Goal: Use online tool/utility: Utilize a website feature to perform a specific function

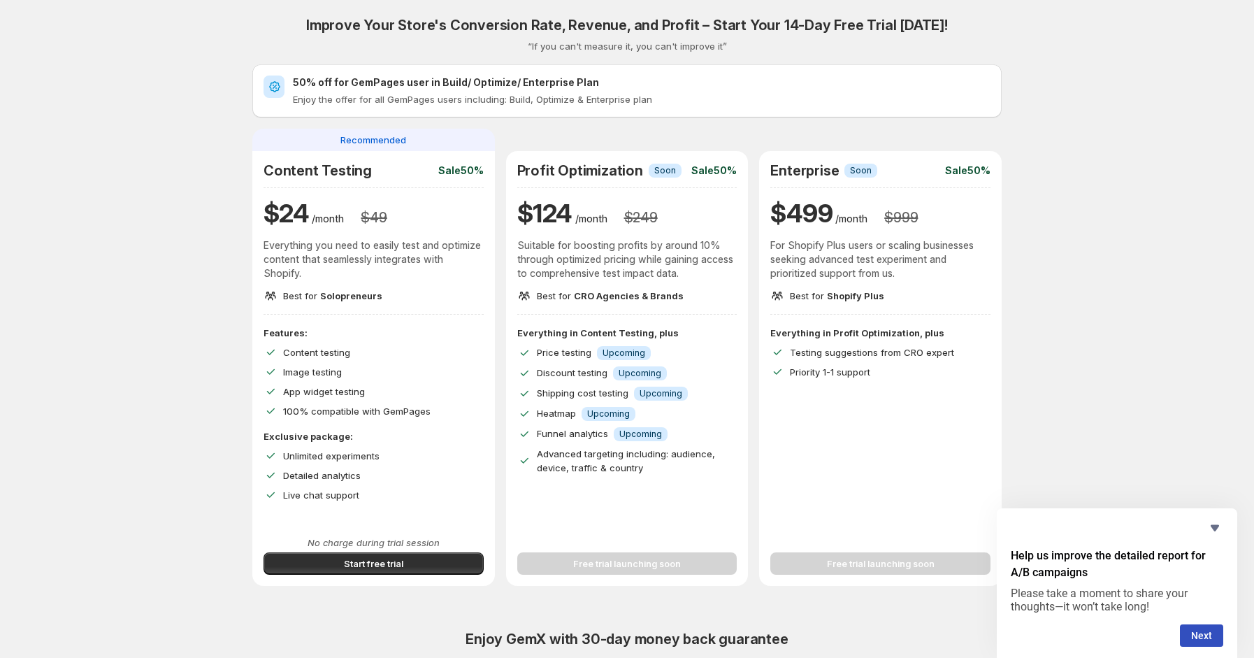
click at [120, 404] on div "Improve Your Store's Conversion Rate, Revenue, and Profit – Start Your 14-Day F…" at bounding box center [627, 497] width 1221 height 995
click at [464, 570] on button "Start free trial" at bounding box center [374, 563] width 220 height 22
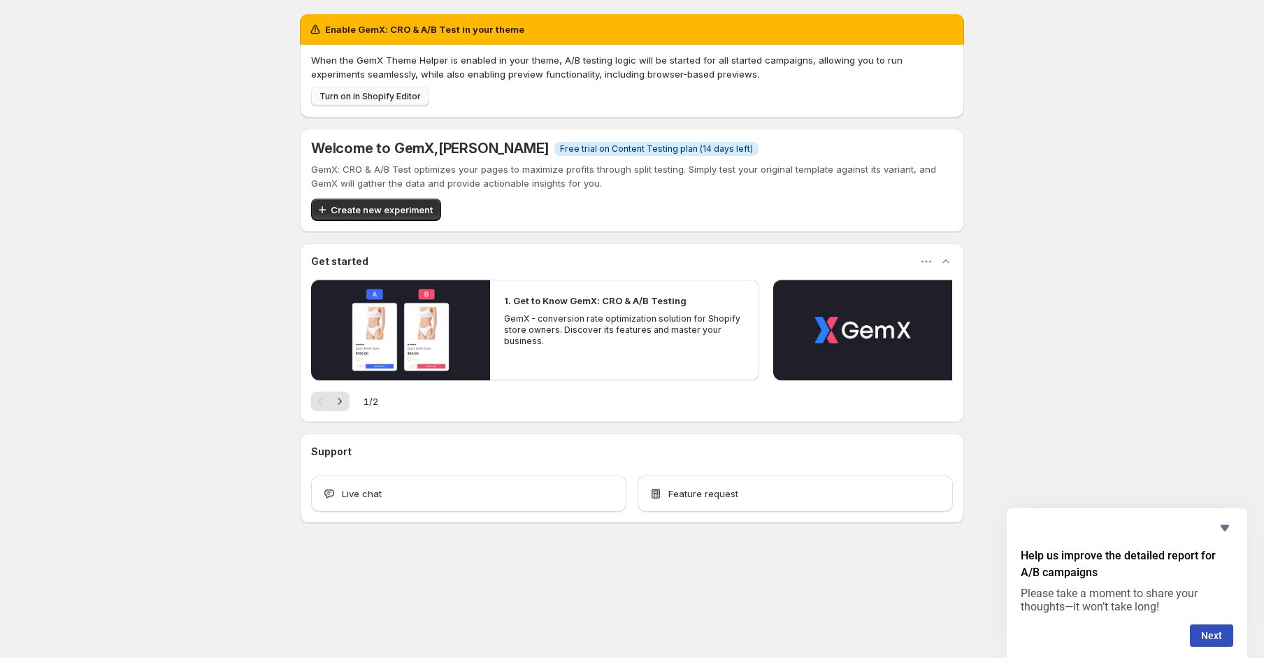
click at [374, 90] on button "Turn on in Shopify Editor" at bounding box center [370, 97] width 118 height 20
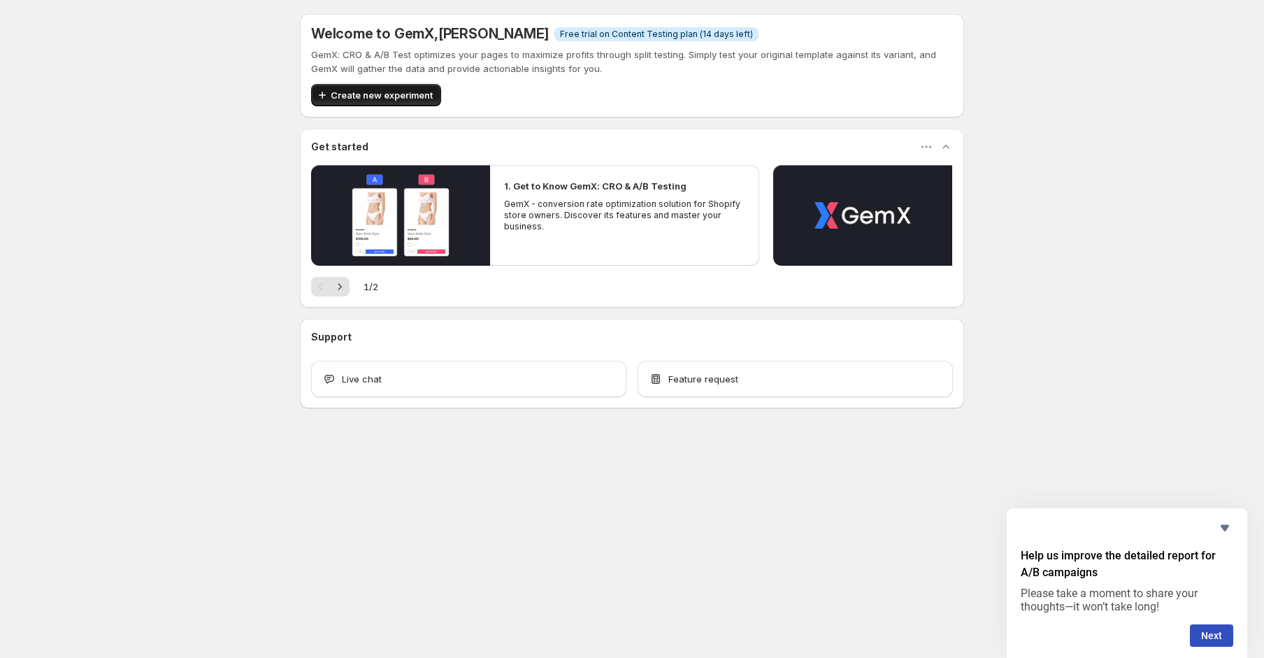
click at [352, 97] on span "Create new experiment" at bounding box center [382, 95] width 102 height 14
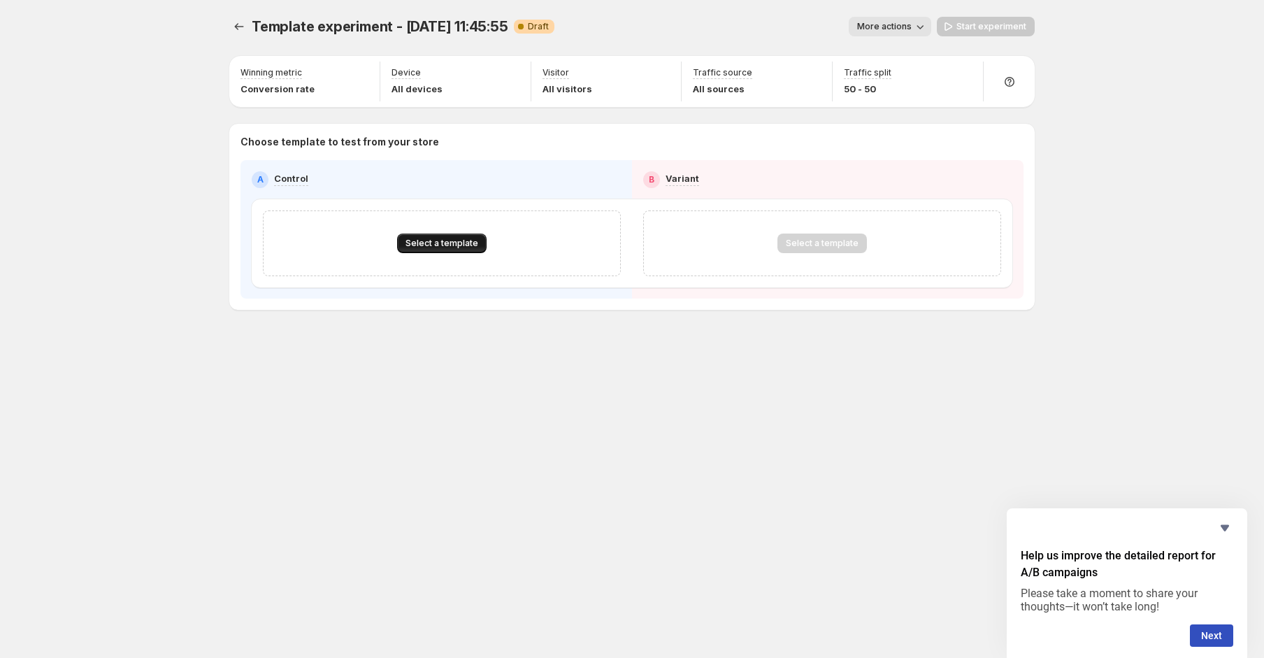
click at [421, 250] on button "Select a template" at bounding box center [441, 243] width 89 height 20
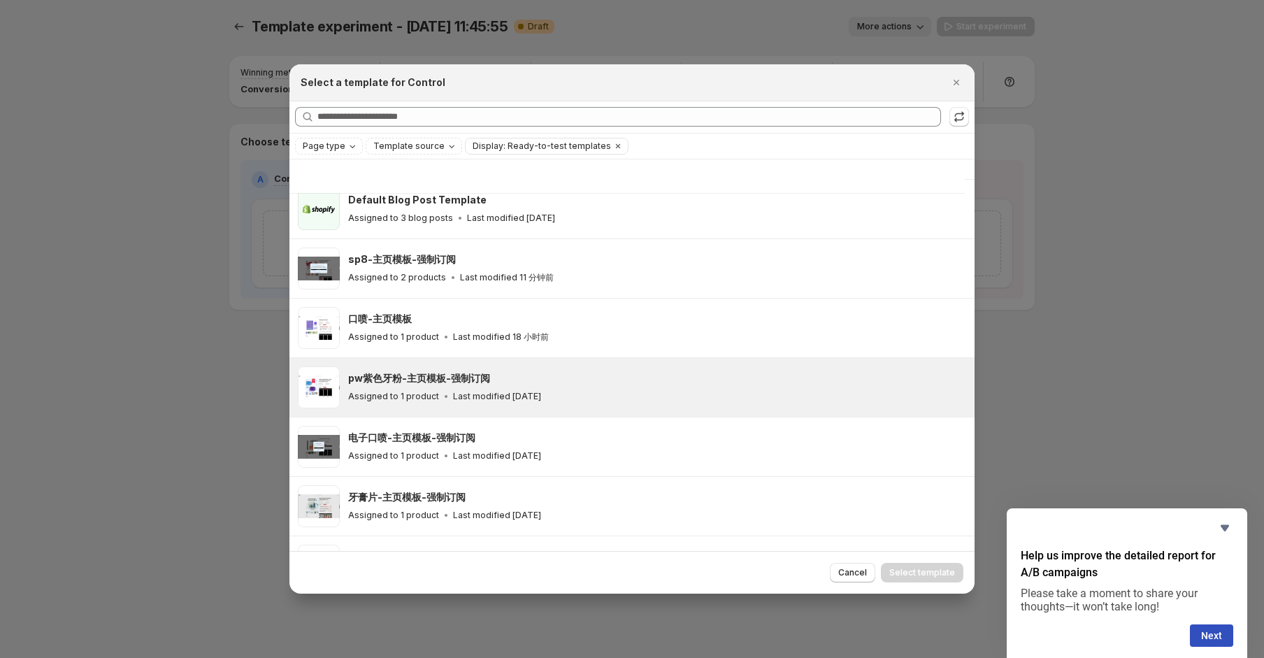
scroll to position [220, 0]
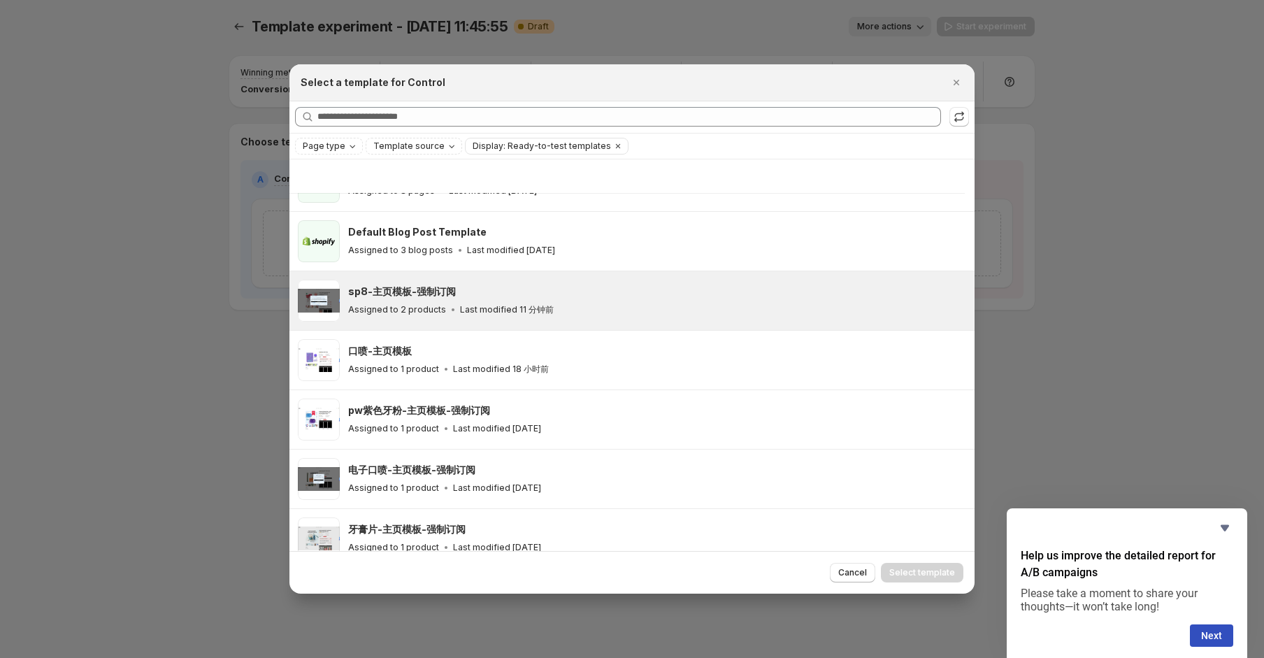
click at [575, 303] on div "Assigned to 2 products Last modified 11 分钟前" at bounding box center [655, 310] width 614 height 14
click at [912, 578] on span "Select template" at bounding box center [922, 572] width 66 height 11
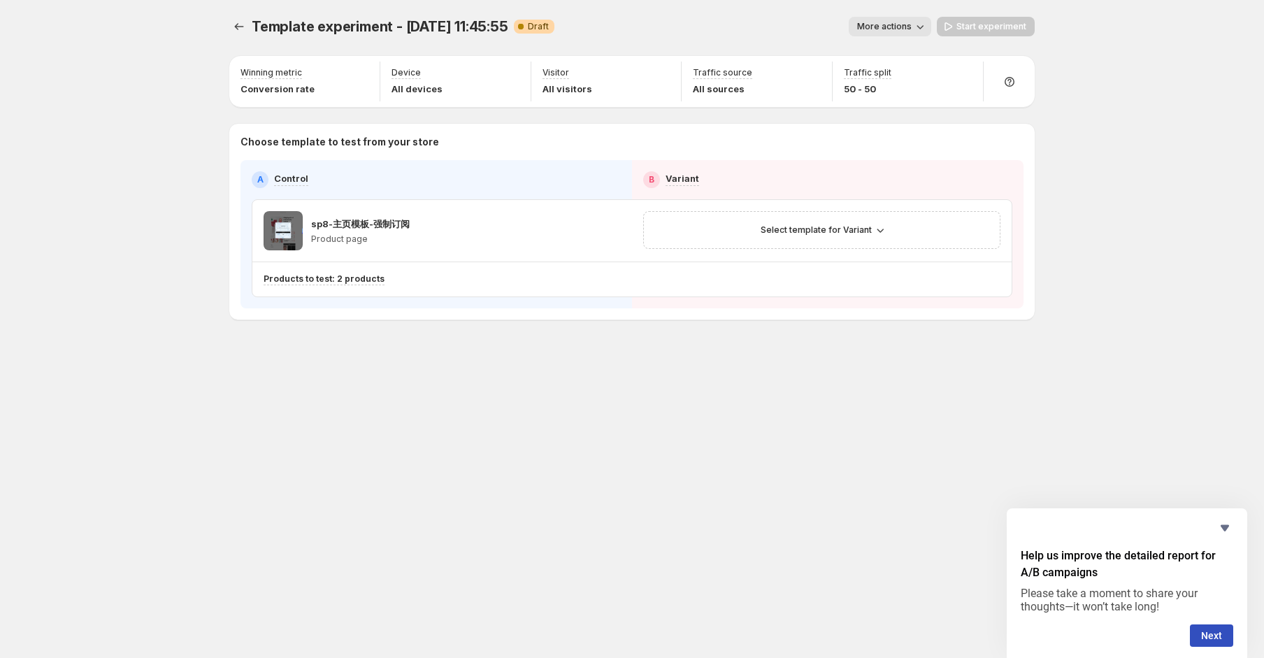
click at [755, 357] on div "Template experiment - 9月 19, 11:45:55 Draft More actions More actions Start exp…" at bounding box center [632, 197] width 839 height 395
click at [768, 225] on span "Select template for Variant" at bounding box center [816, 229] width 111 height 11
click at [807, 273] on button "Create Variant based on Control" at bounding box center [824, 282] width 151 height 22
